Goal: Task Accomplishment & Management: Use online tool/utility

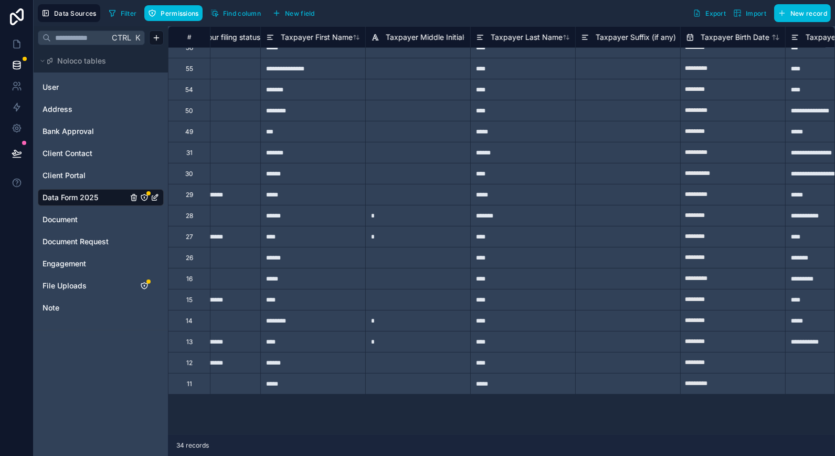
scroll to position [0, 1104]
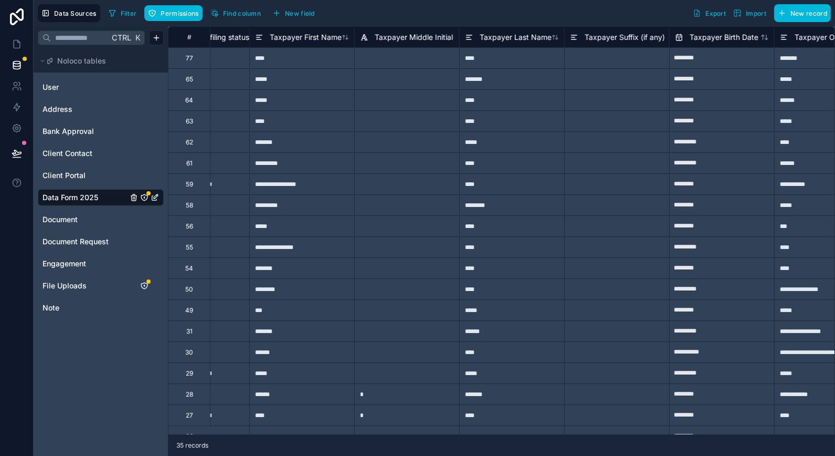
scroll to position [0, 1084]
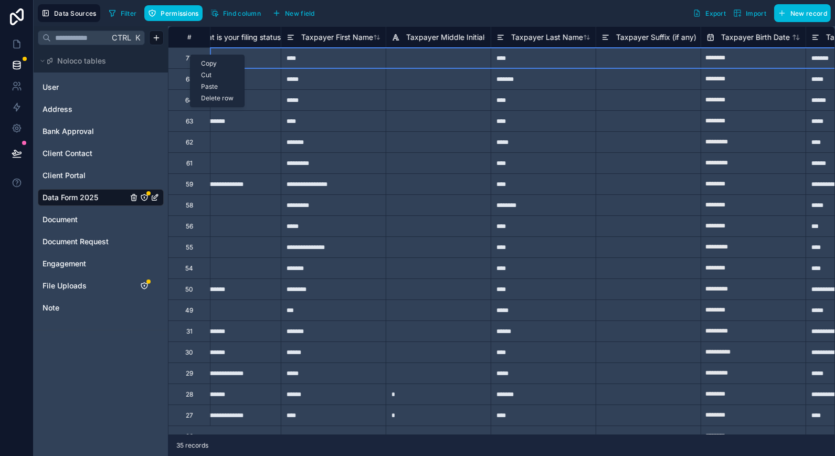
click at [218, 97] on div "Delete row" at bounding box center [218, 98] width 54 height 12
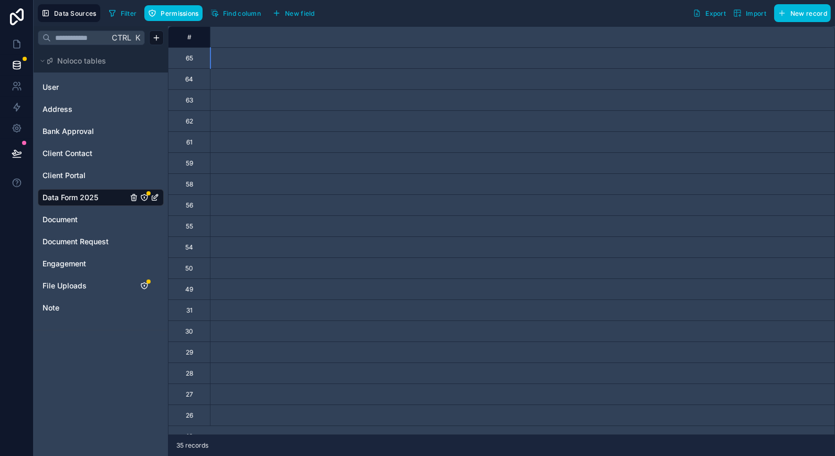
scroll to position [0, 0]
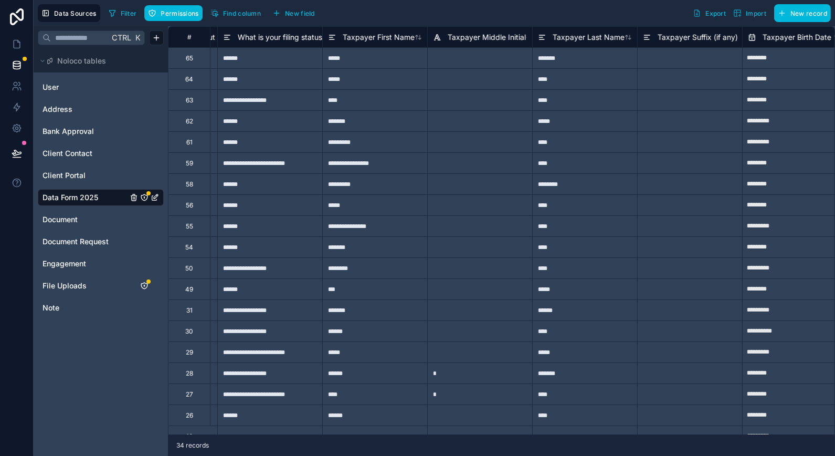
scroll to position [0, 1053]
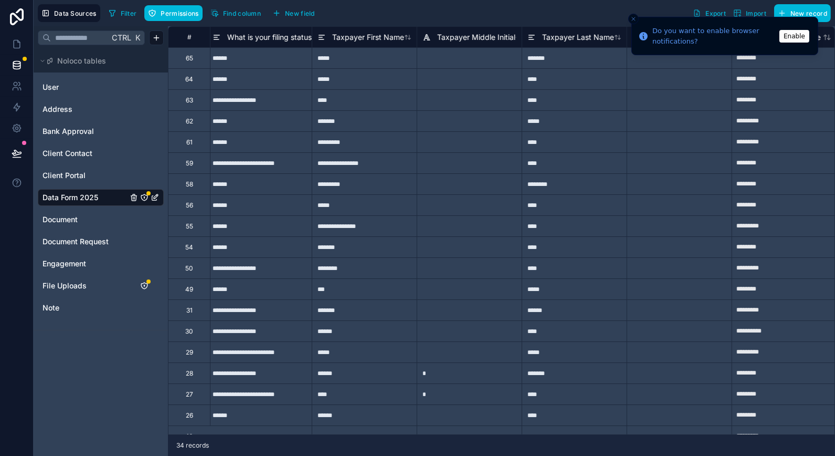
click at [438, 17] on div "Filter Permissions Find column New field Export Import New record" at bounding box center [467, 13] width 726 height 18
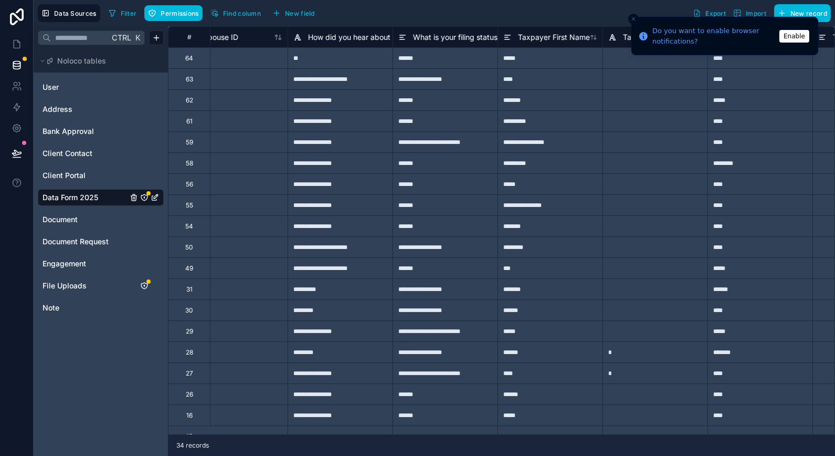
scroll to position [0, 867]
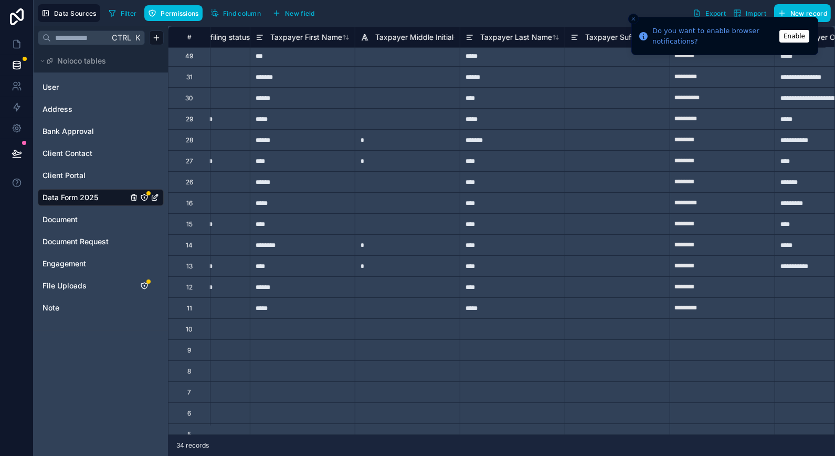
scroll to position [0, 1115]
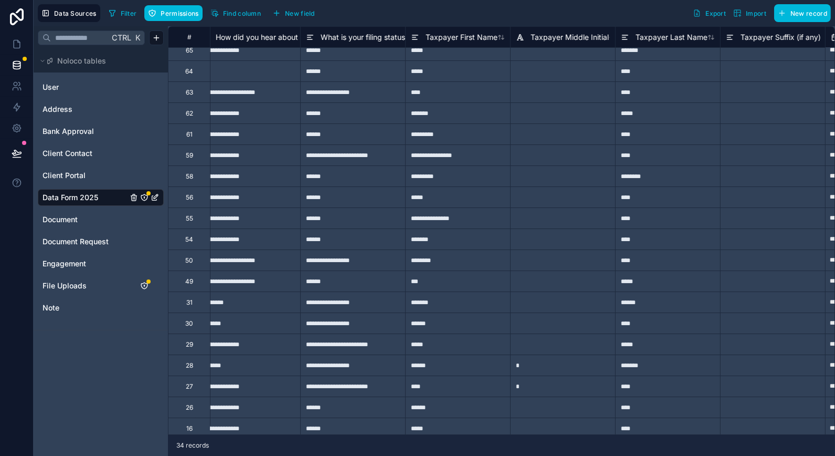
scroll to position [0, 959]
